Goal: Task Accomplishment & Management: Use online tool/utility

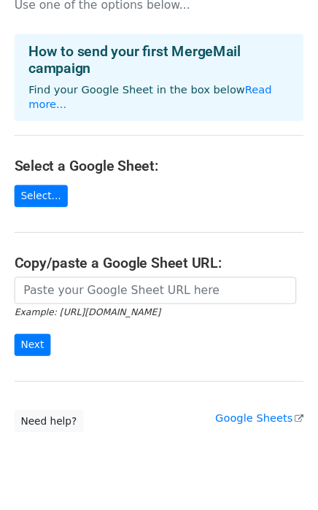
scroll to position [61, 0]
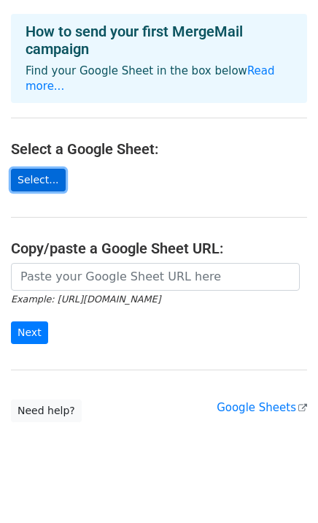
click at [42, 169] on link "Select..." at bounding box center [38, 180] width 55 height 23
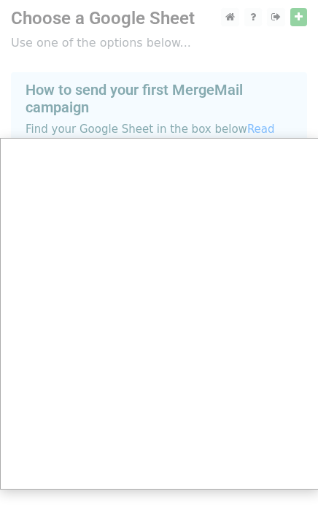
scroll to position [0, 0]
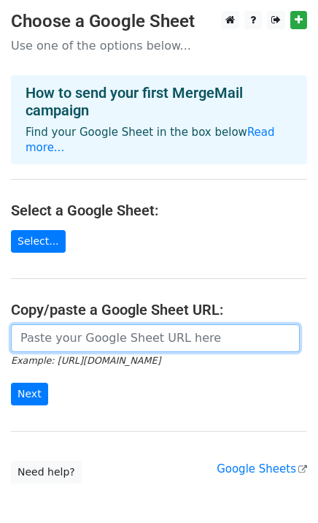
click at [92, 325] on input "url" at bounding box center [155, 338] width 289 height 28
paste input "https://docs.google.com/spreadsheets/d/1GnvbG5MCadPx2dULrPGAHhHJQfWKL6dp/edit?u…"
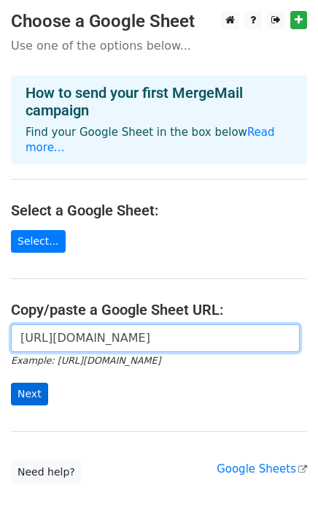
type input "https://docs.google.com/spreadsheets/d/1GnvbG5MCadPx2dULrPGAHhHJQfWKL6dp/edit?u…"
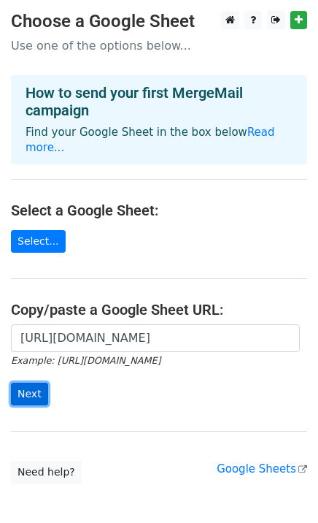
click at [30, 383] on input "Next" at bounding box center [29, 394] width 37 height 23
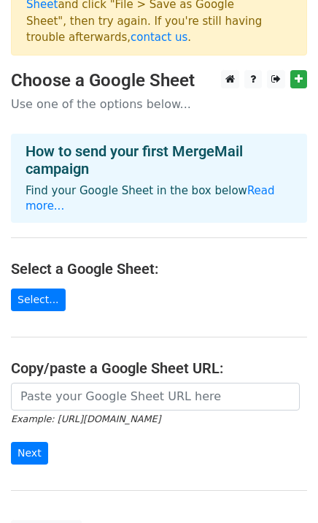
scroll to position [81, 0]
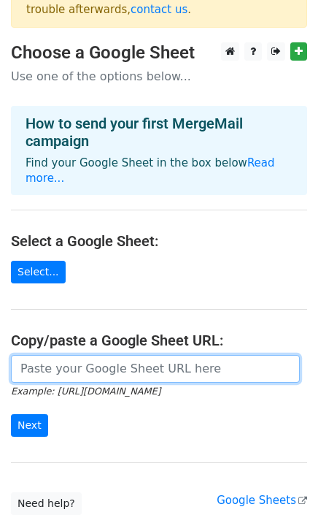
click at [103, 355] on input "url" at bounding box center [155, 369] width 289 height 28
paste input "[URL][DOMAIN_NAME]"
click at [103, 355] on input "[URL][DOMAIN_NAME]" at bounding box center [155, 369] width 289 height 28
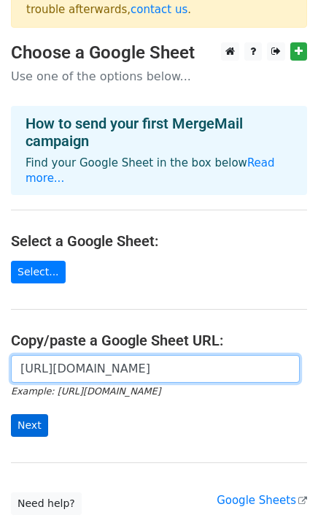
type input "[URL][DOMAIN_NAME]"
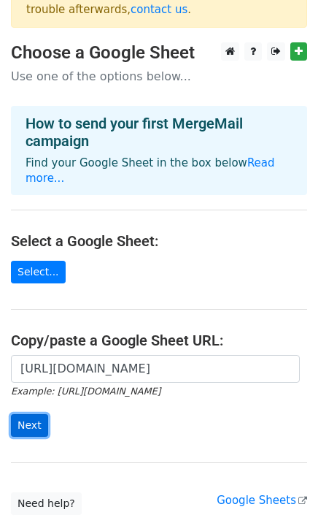
click at [34, 414] on input "Next" at bounding box center [29, 425] width 37 height 23
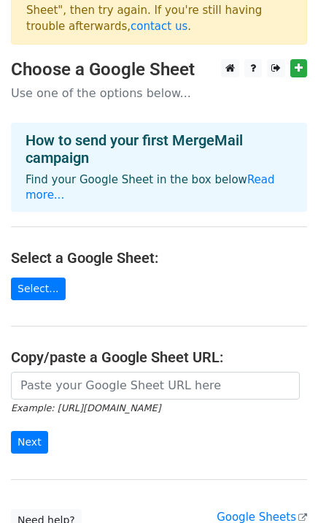
scroll to position [157, 0]
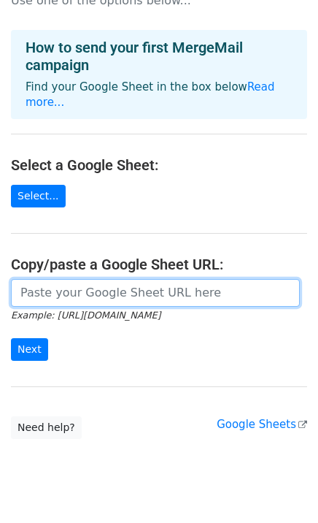
click at [109, 279] on input "url" at bounding box center [155, 293] width 289 height 28
paste input "https://docs.google.com/spreadsheets/d/1sWsdFwUM_wg1xD-pEZiChAPkUEHyvDyBNddfyTH…"
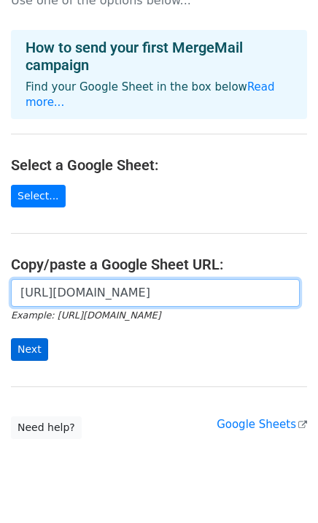
type input "https://docs.google.com/spreadsheets/d/1sWsdFwUM_wg1xD-pEZiChAPkUEHyvDyBNddfyTH…"
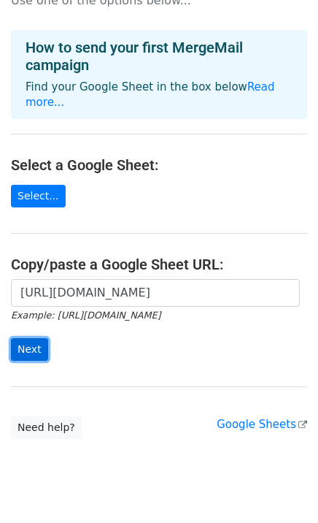
click at [26, 338] on input "Next" at bounding box center [29, 349] width 37 height 23
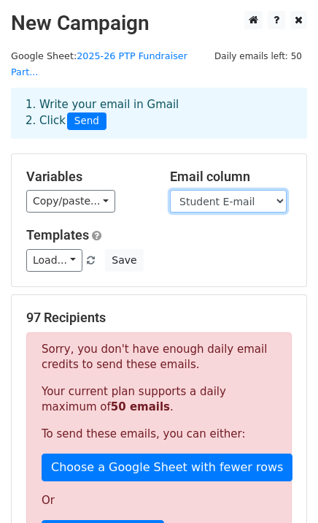
click at [200, 190] on select "Student Last Name Student First Name Nickname Student E-mail 1) Guardian E-mail" at bounding box center [228, 201] width 117 height 23
select select "Student First Name"
click at [170, 190] on select "Student Last Name Student First Name Nickname Student E-mail 1) Guardian E-mail" at bounding box center [228, 201] width 117 height 23
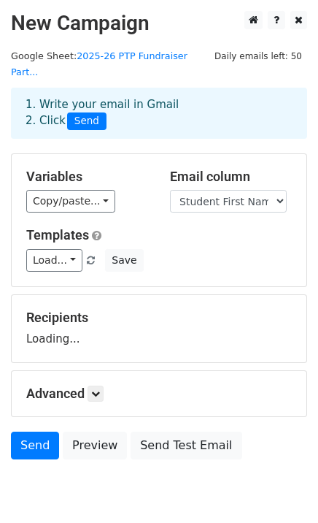
click at [110, 190] on div "Copy/paste... {{Student Last Name}} {{Student First Name}} {{Nickname}} {{Stude…" at bounding box center [87, 201] width 122 height 23
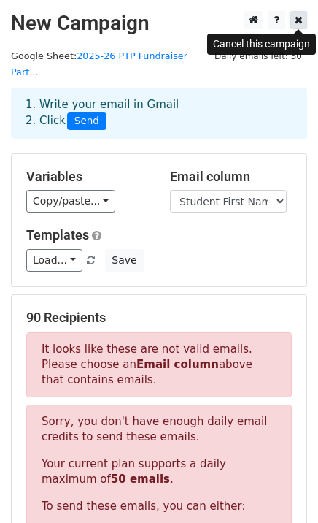
click at [291, 24] on link at bounding box center [299, 20] width 17 height 18
